Goal: Transaction & Acquisition: Purchase product/service

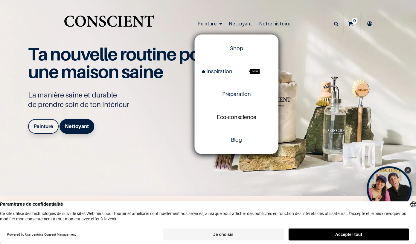
click at [244, 117] on span "Eco-conscience" at bounding box center [236, 117] width 39 height 6
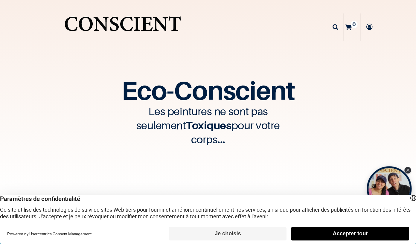
click at [337, 26] on icon at bounding box center [335, 26] width 6 height 27
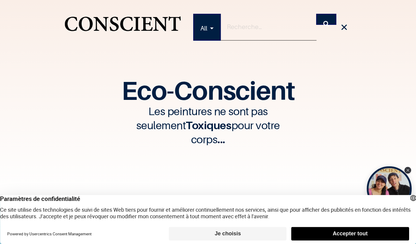
click at [255, 27] on input "search" at bounding box center [269, 27] width 96 height 27
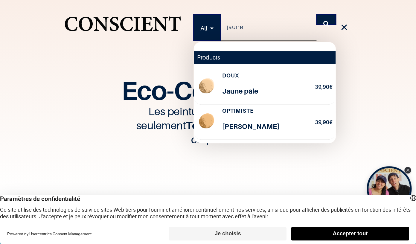
type input "jaune"
click at [316, 14] on button "Rechercher" at bounding box center [326, 19] width 20 height 11
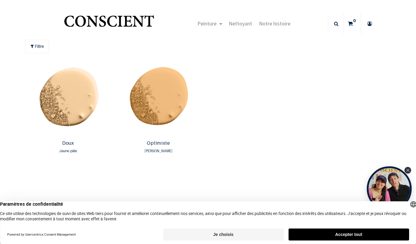
click at [337, 23] on icon at bounding box center [336, 23] width 4 height 21
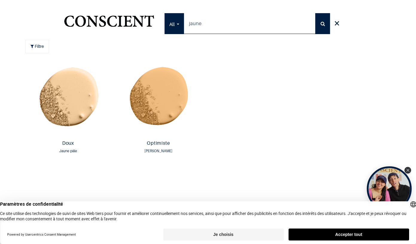
drag, startPoint x: 214, startPoint y: 22, endPoint x: 155, endPoint y: 16, distance: 58.9
click at [184, 16] on input "jaune" at bounding box center [250, 23] width 132 height 21
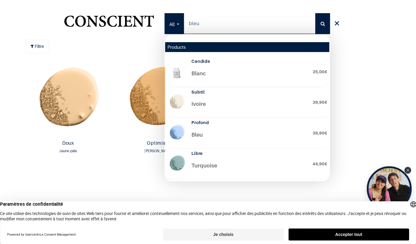
type input "bleu"
click at [315, 13] on button "Rechercher" at bounding box center [322, 23] width 15 height 21
click at [155, 16] on img "Logo of Conscient" at bounding box center [109, 24] width 92 height 24
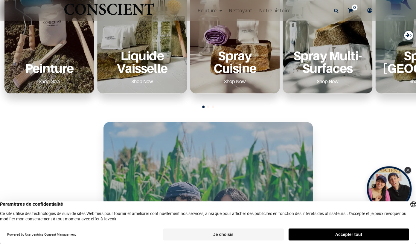
click at [340, 9] on link at bounding box center [335, 10] width 13 height 6
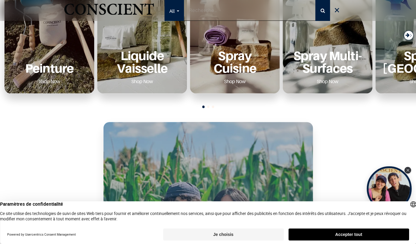
click at [67, 65] on p "Peinture" at bounding box center [49, 68] width 75 height 12
click at [52, 35] on div "Peinture Shop Now" at bounding box center [49, 35] width 90 height 117
